Goal: Book appointment/travel/reservation

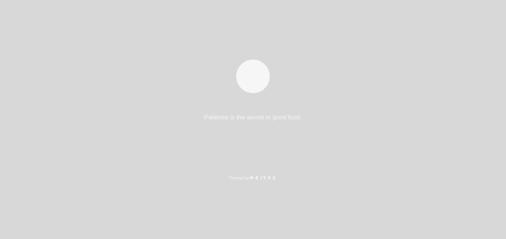
select select "es"
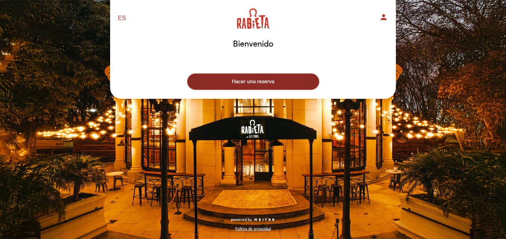
click at [248, 80] on button "Hacer una reserva" at bounding box center [253, 81] width 132 height 16
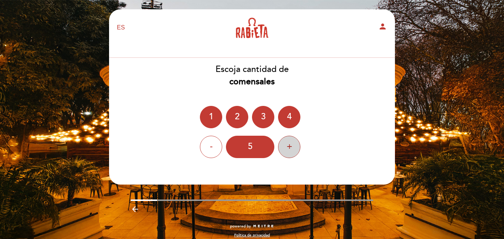
click at [292, 149] on div "+" at bounding box center [289, 146] width 22 height 22
click at [291, 148] on div "+" at bounding box center [289, 146] width 22 height 22
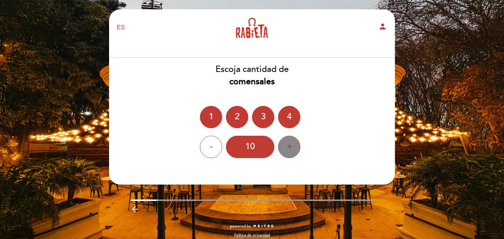
click at [291, 148] on div "+" at bounding box center [289, 146] width 22 height 22
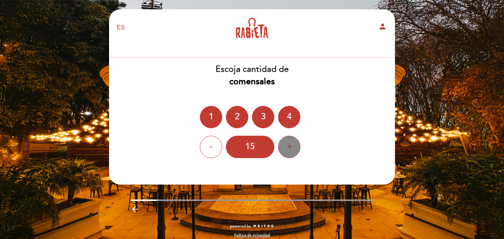
click at [291, 148] on div "+" at bounding box center [289, 146] width 22 height 22
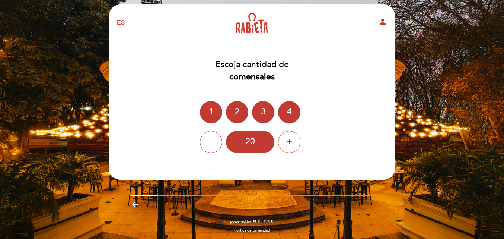
scroll to position [6, 0]
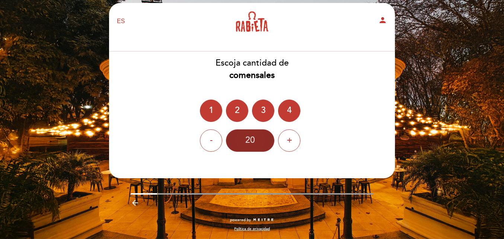
click at [259, 143] on div "20" at bounding box center [250, 140] width 48 height 22
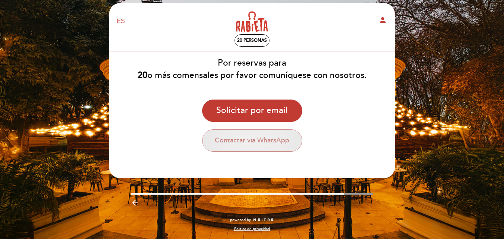
click at [272, 143] on button "Contactar via WhatsApp" at bounding box center [252, 140] width 100 height 22
